Goal: Task Accomplishment & Management: Complete application form

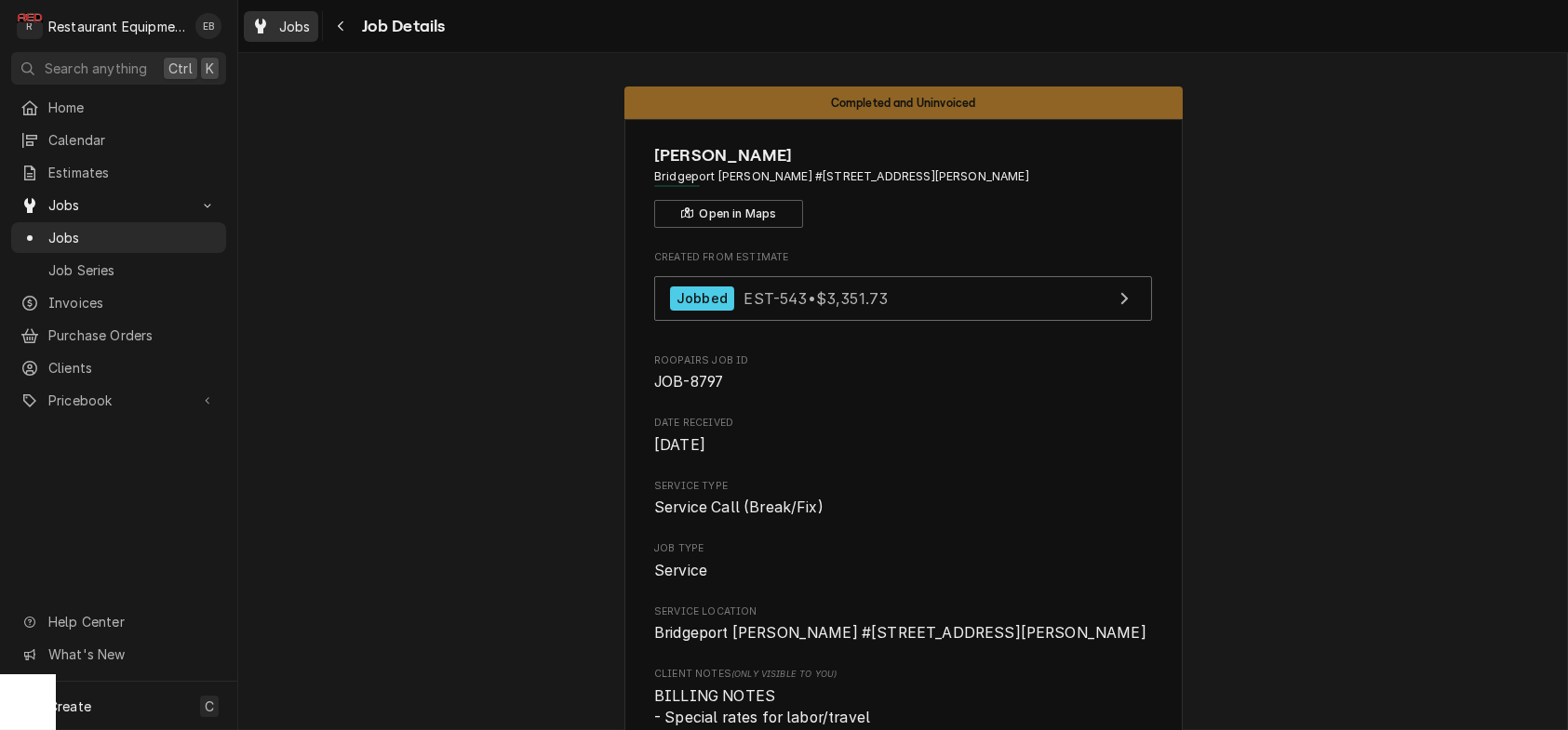
click at [311, 36] on span "Jobs" at bounding box center [295, 26] width 32 height 19
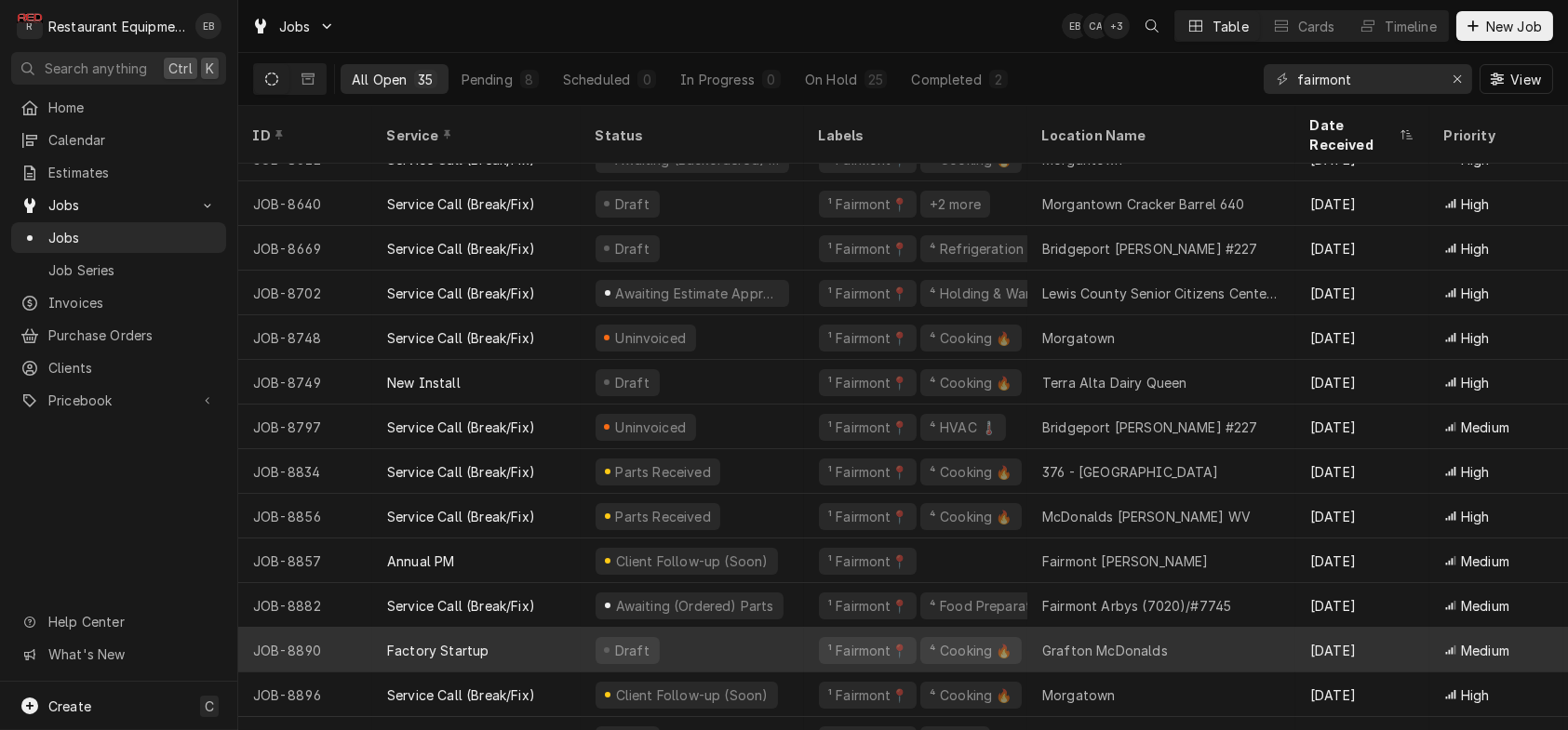
scroll to position [1009, 0]
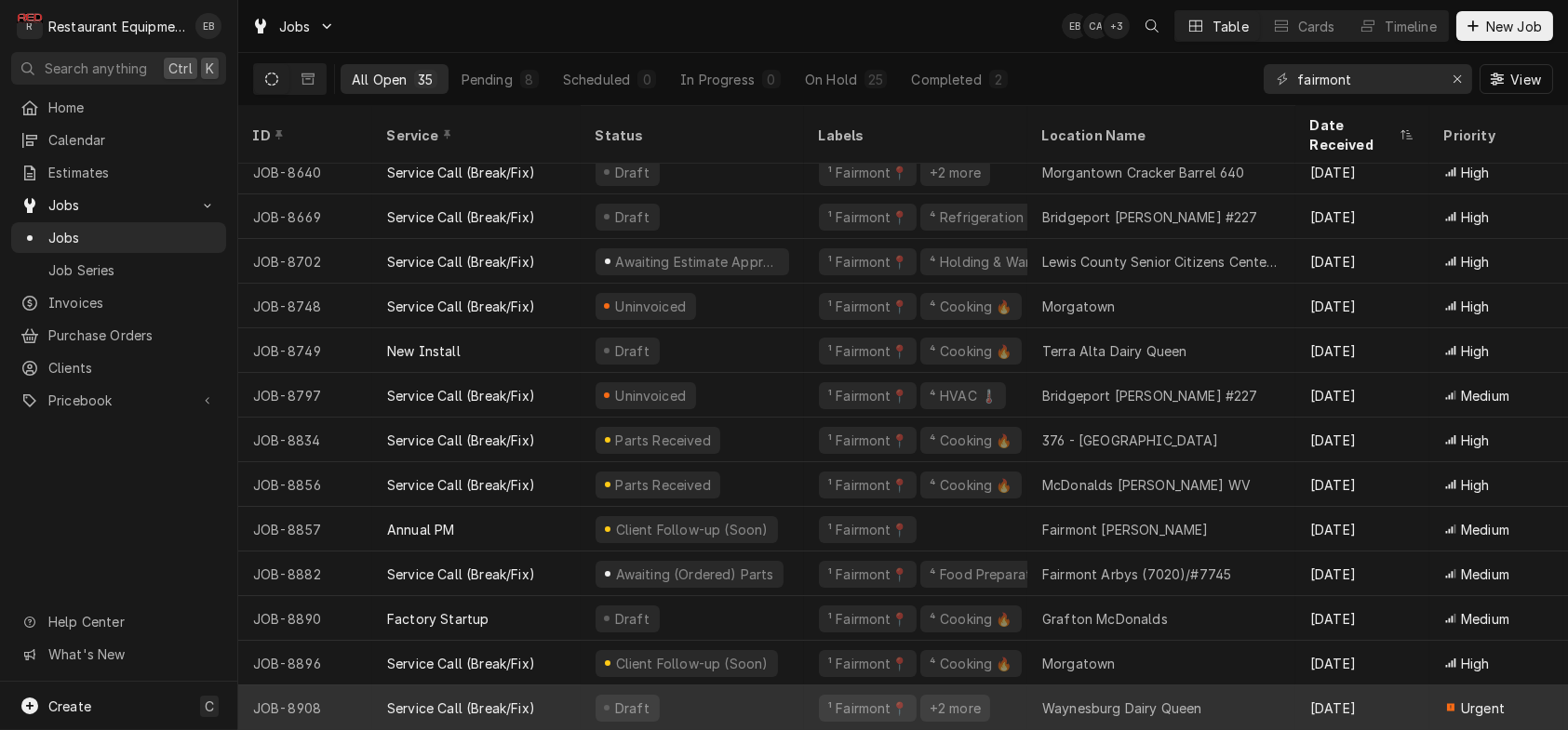
click at [751, 686] on div "Draft" at bounding box center [692, 708] width 223 height 44
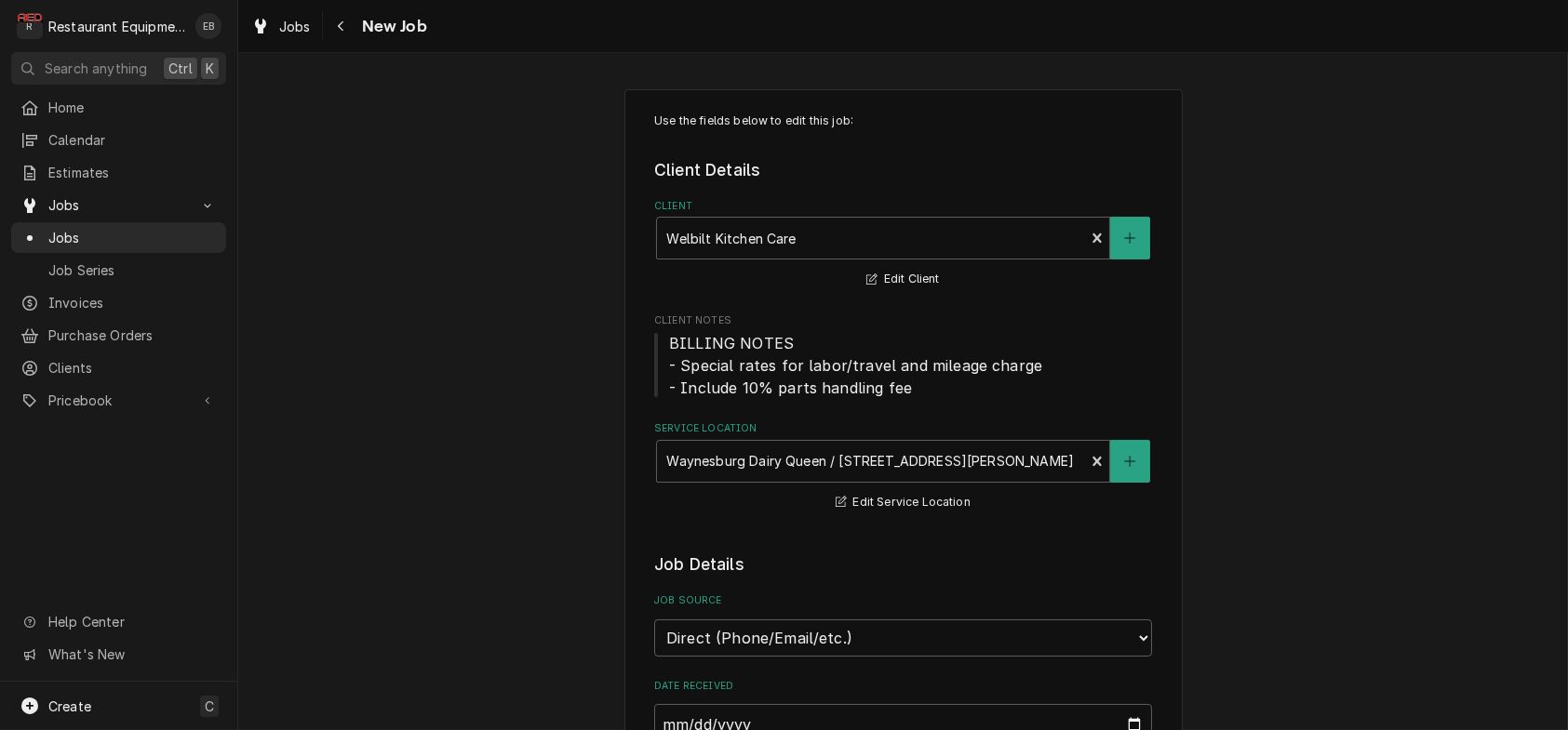
type textarea "x"
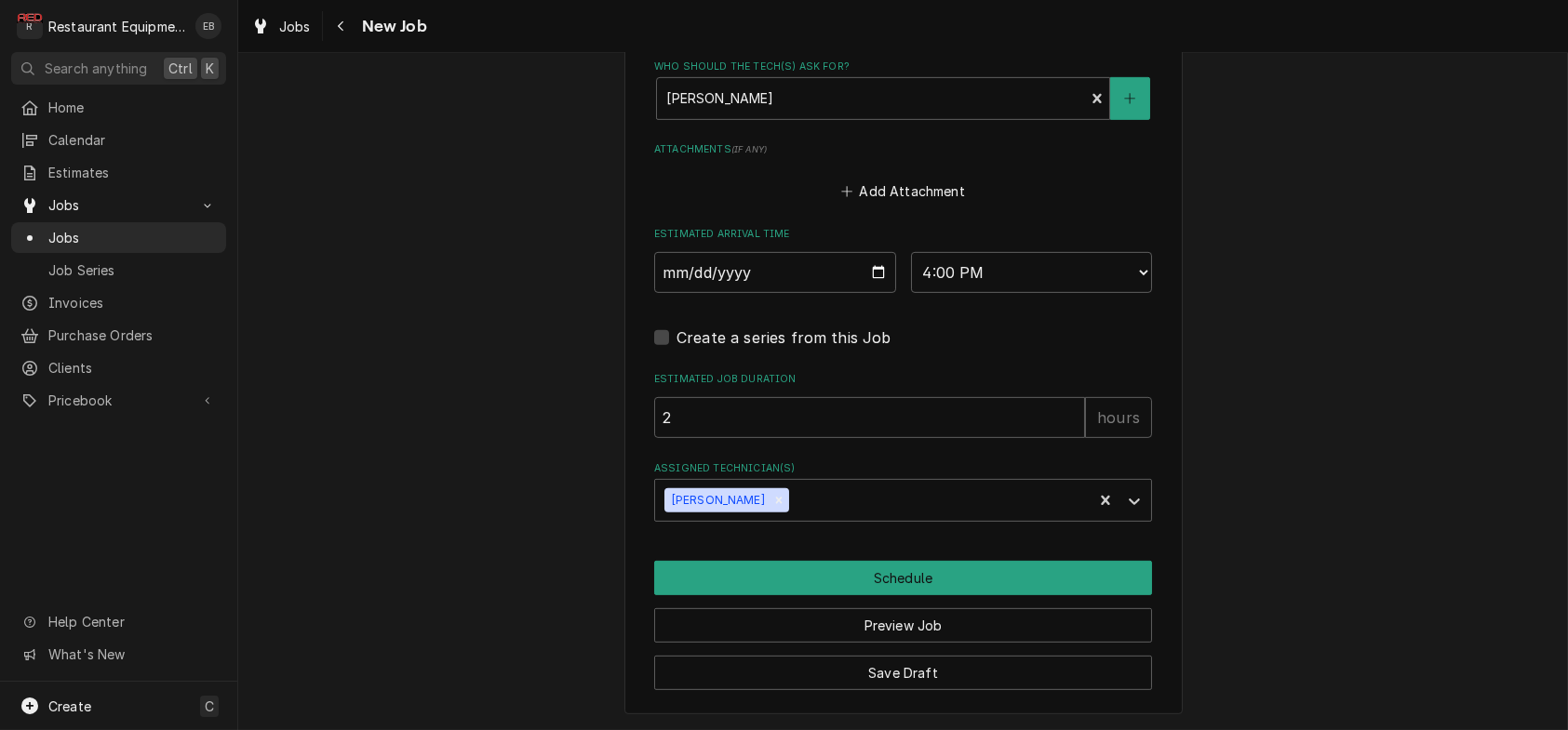
scroll to position [2469, 0]
click at [1079, 252] on select "AM / PM 6:00 AM 6:15 AM 6:30 AM 6:45 AM 7:00 AM 7:15 AM 7:30 AM 7:45 AM 8:00 AM…" at bounding box center [1032, 272] width 242 height 41
select select "18:00:00"
click at [911, 252] on select "AM / PM 6:00 AM 6:15 AM 6:30 AM 6:45 AM 7:00 AM 7:15 AM 7:30 AM 7:45 AM 8:00 AM…" at bounding box center [1032, 272] width 242 height 41
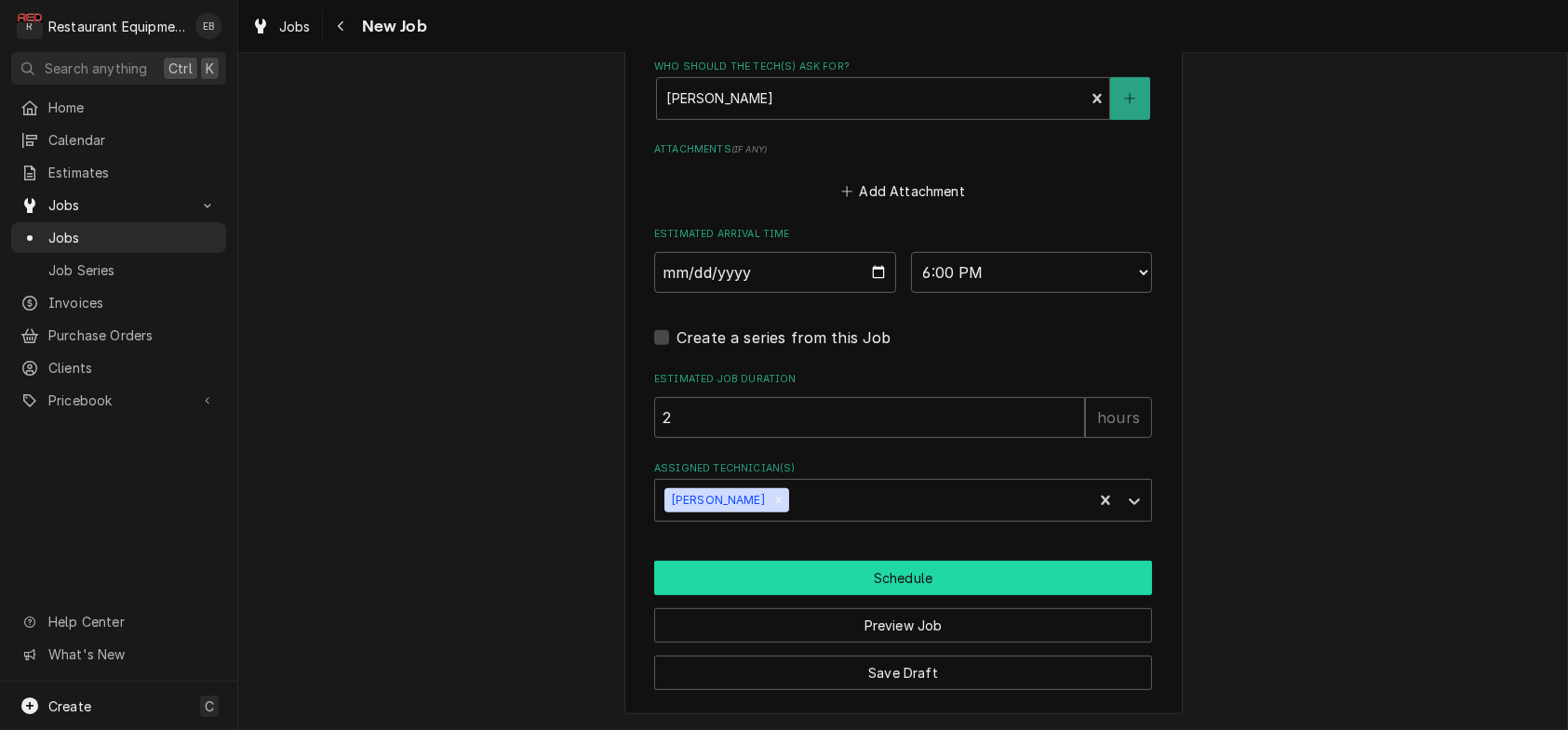
click at [850, 571] on button "Schedule" at bounding box center [902, 578] width 498 height 35
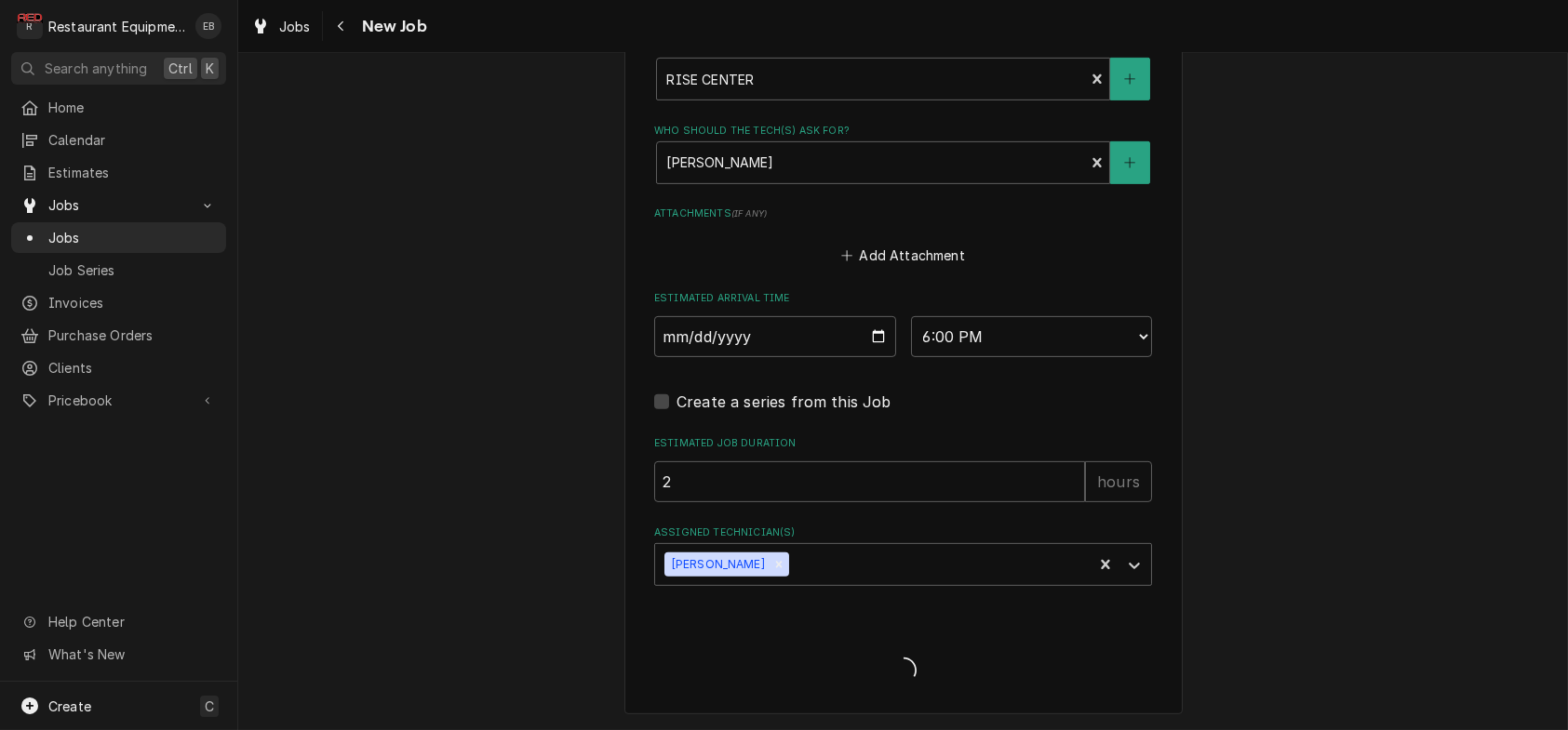
scroll to position [2402, 0]
type textarea "x"
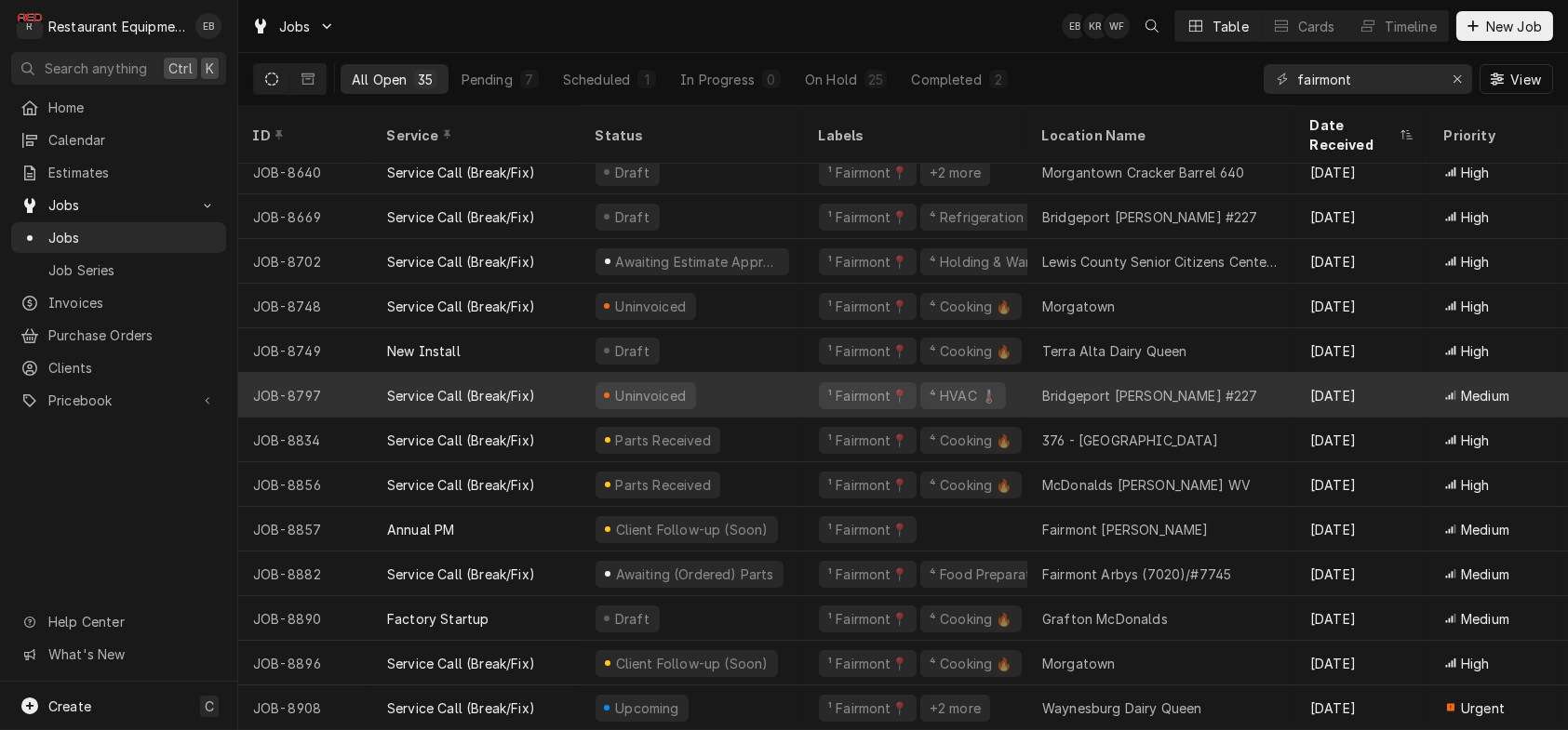
scroll to position [1009, 0]
